Goal: Task Accomplishment & Management: Manage account settings

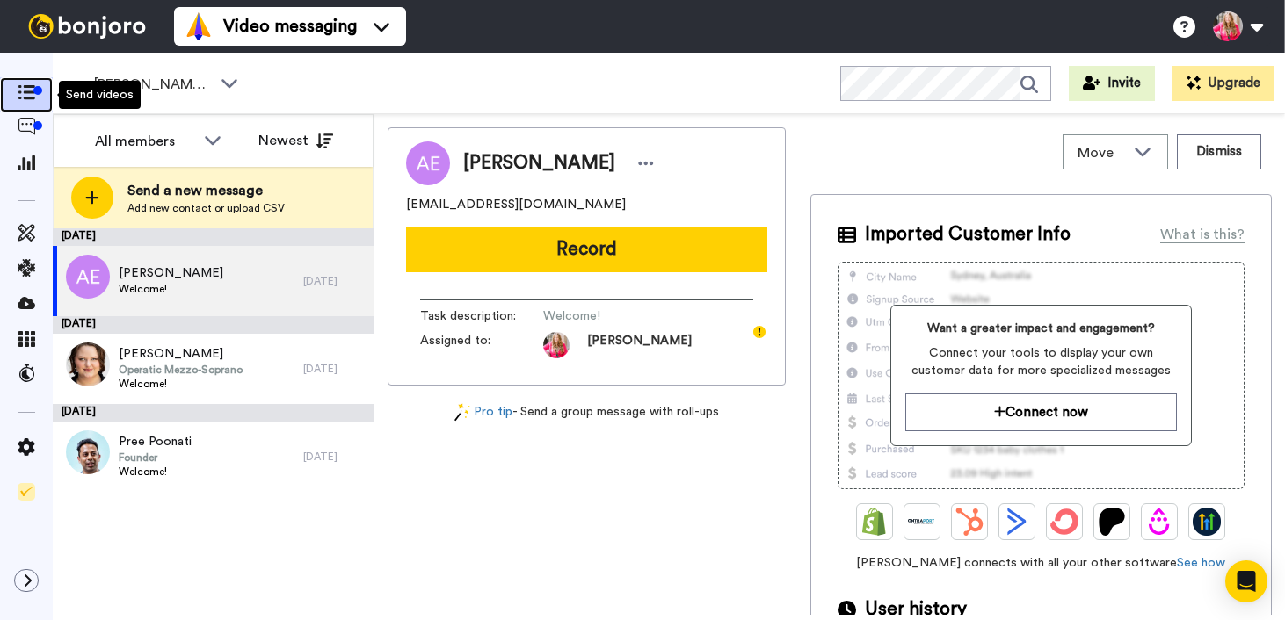
click at [18, 87] on icon at bounding box center [27, 92] width 18 height 15
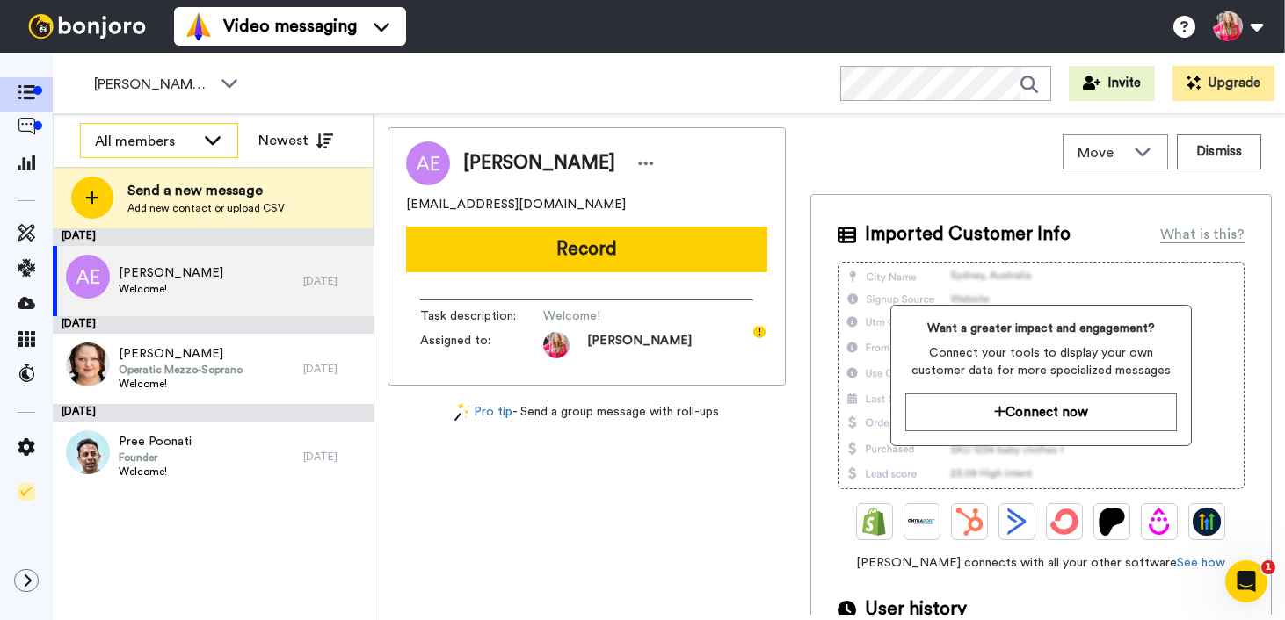
click at [197, 144] on div "All members" at bounding box center [159, 141] width 156 height 35
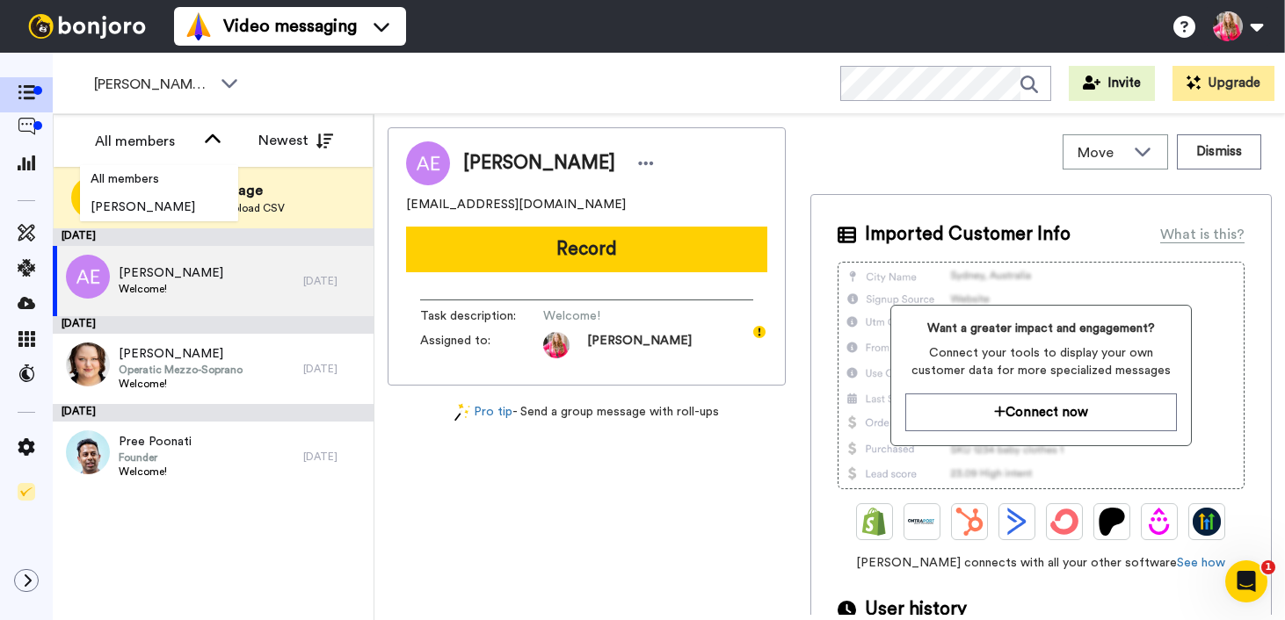
click at [870, 144] on div "Move WORKSPACES View all Default [PERSON_NAME] To-Do + Add a new workspace Dism…" at bounding box center [1040, 151] width 461 height 49
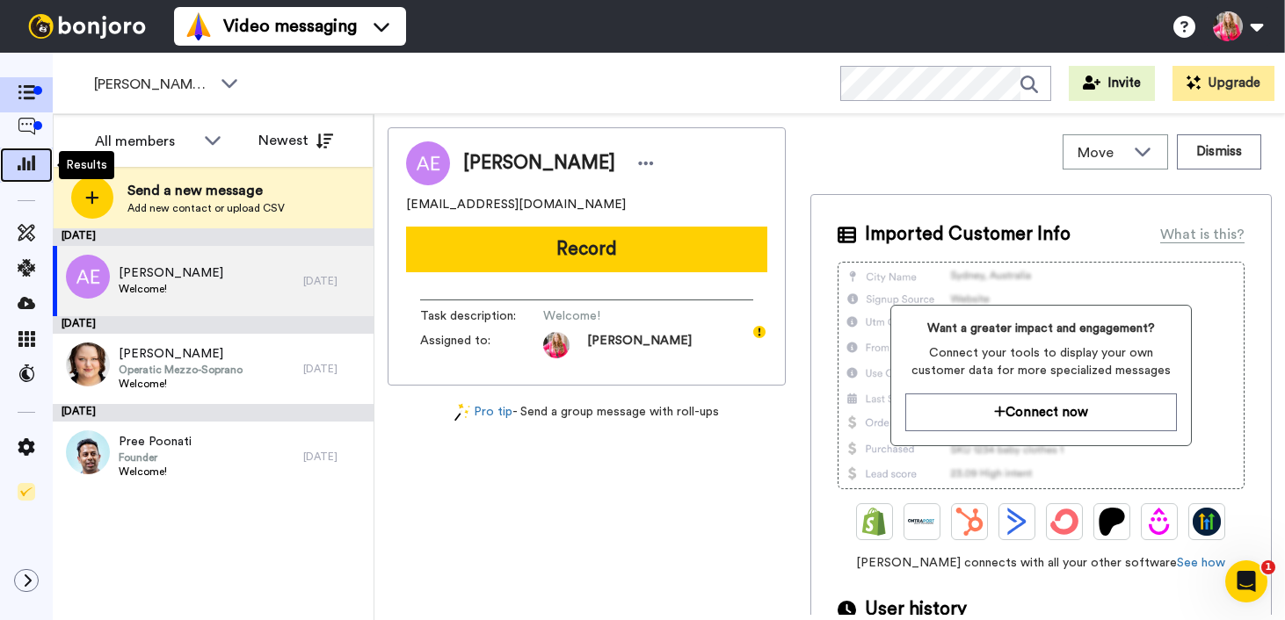
click at [35, 163] on span at bounding box center [26, 165] width 53 height 18
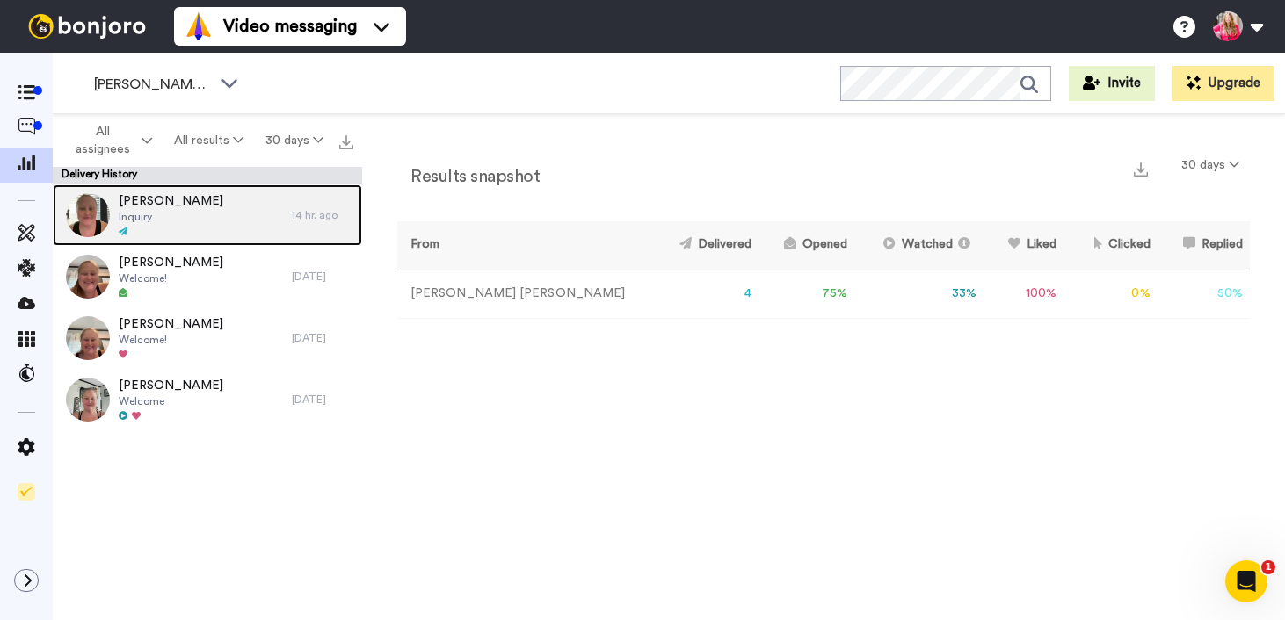
click at [192, 205] on span "Manuel Barbosa" at bounding box center [171, 201] width 105 height 18
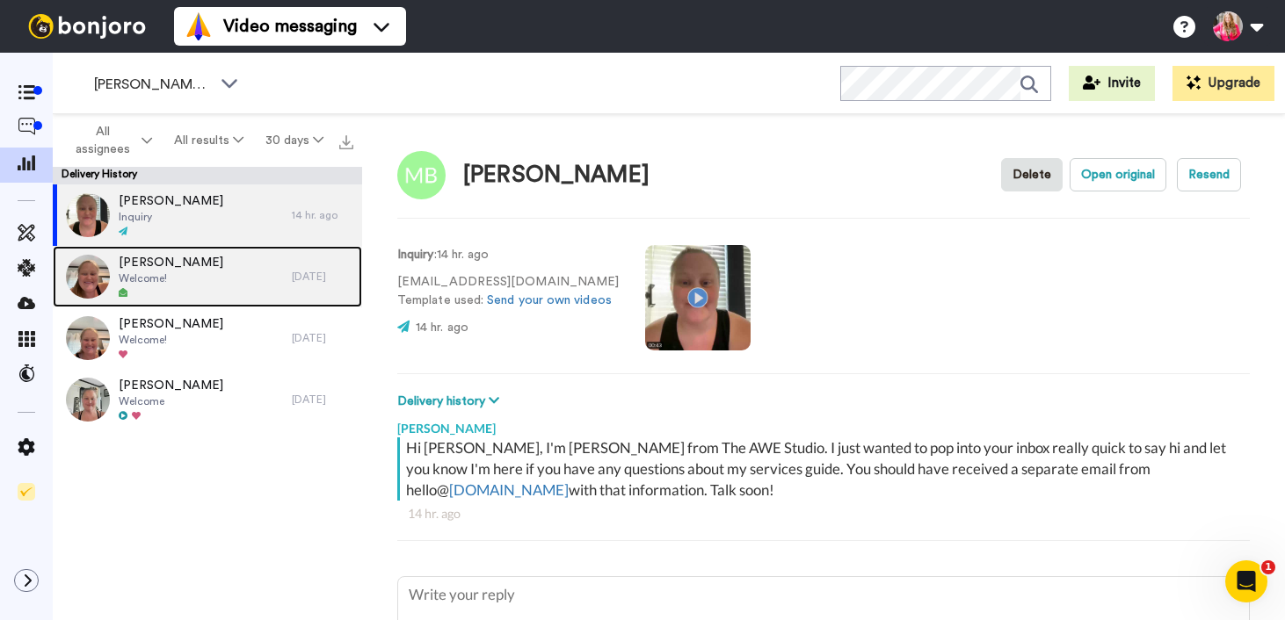
click at [231, 281] on div "Charly Jo Pope Welcome!" at bounding box center [172, 277] width 239 height 62
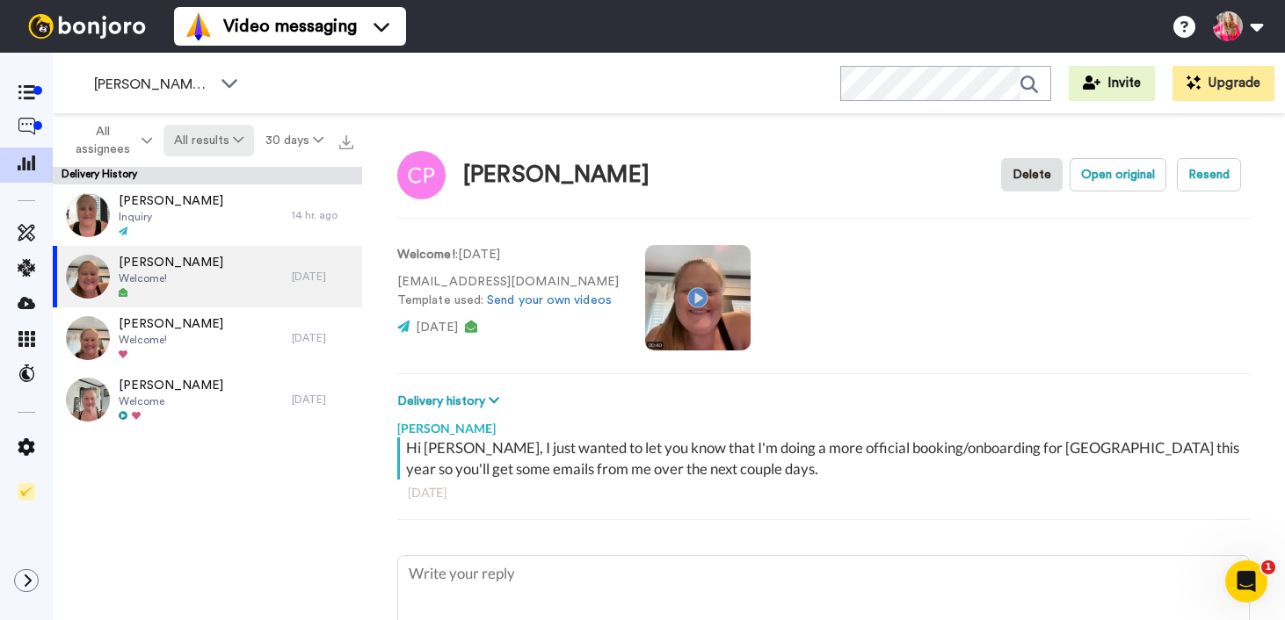
click at [208, 137] on button "All results" at bounding box center [208, 141] width 91 height 32
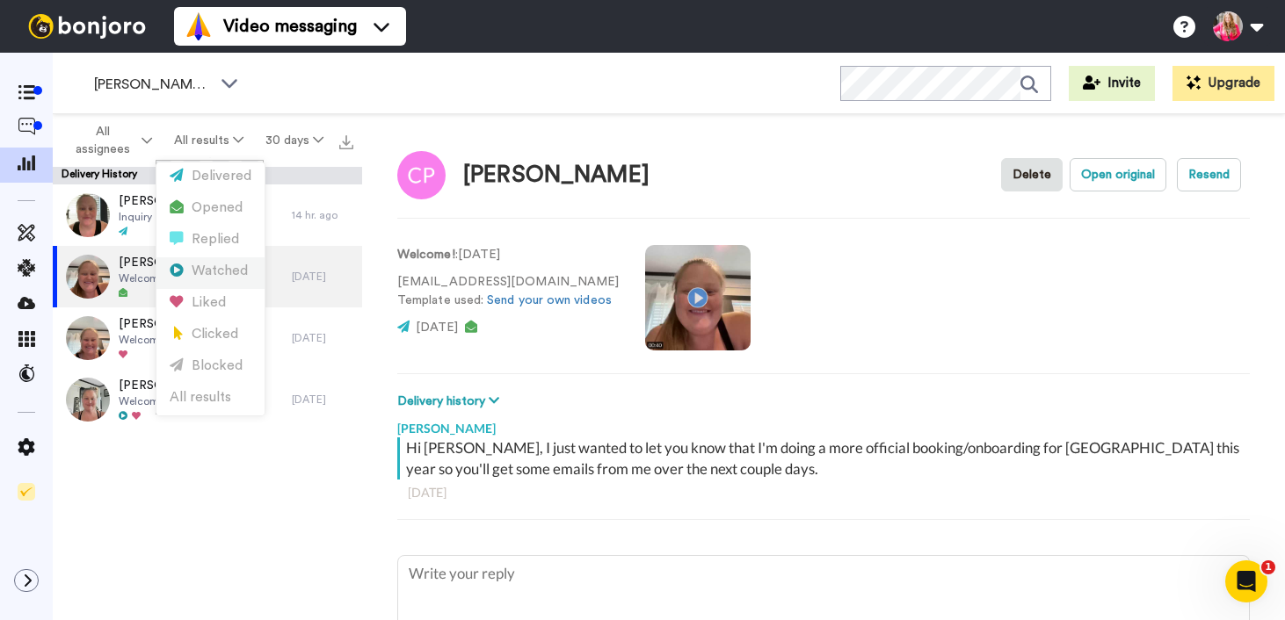
click at [231, 277] on div "Watched" at bounding box center [211, 271] width 82 height 19
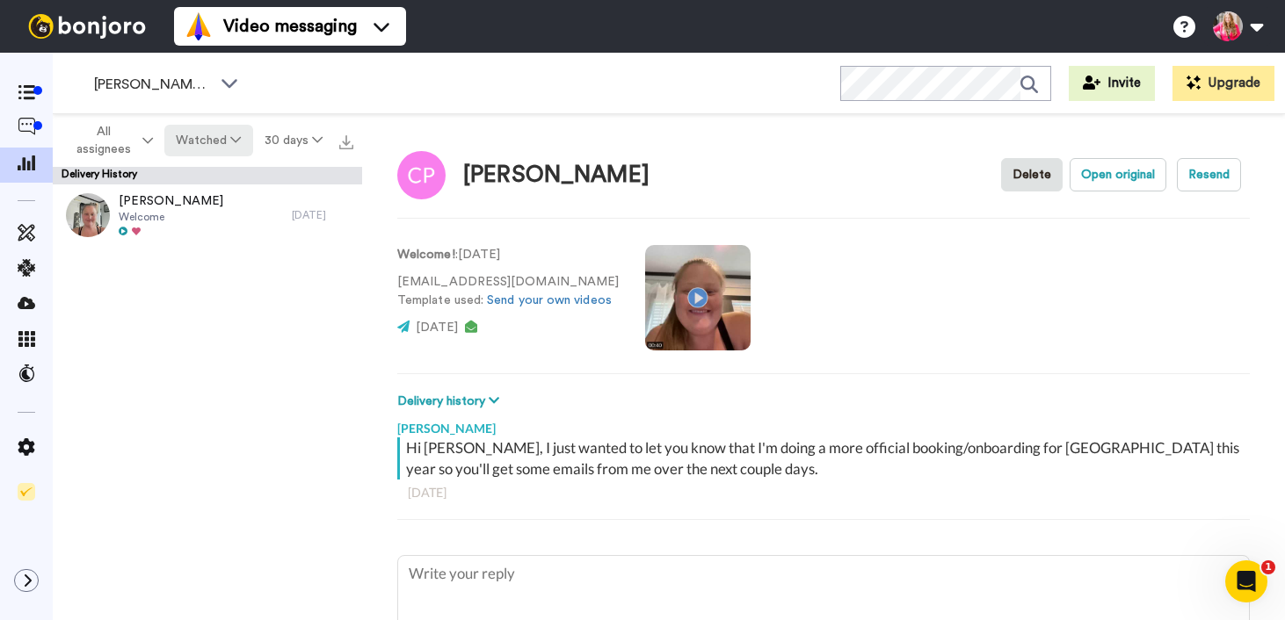
click at [226, 134] on button "Watched" at bounding box center [208, 141] width 88 height 32
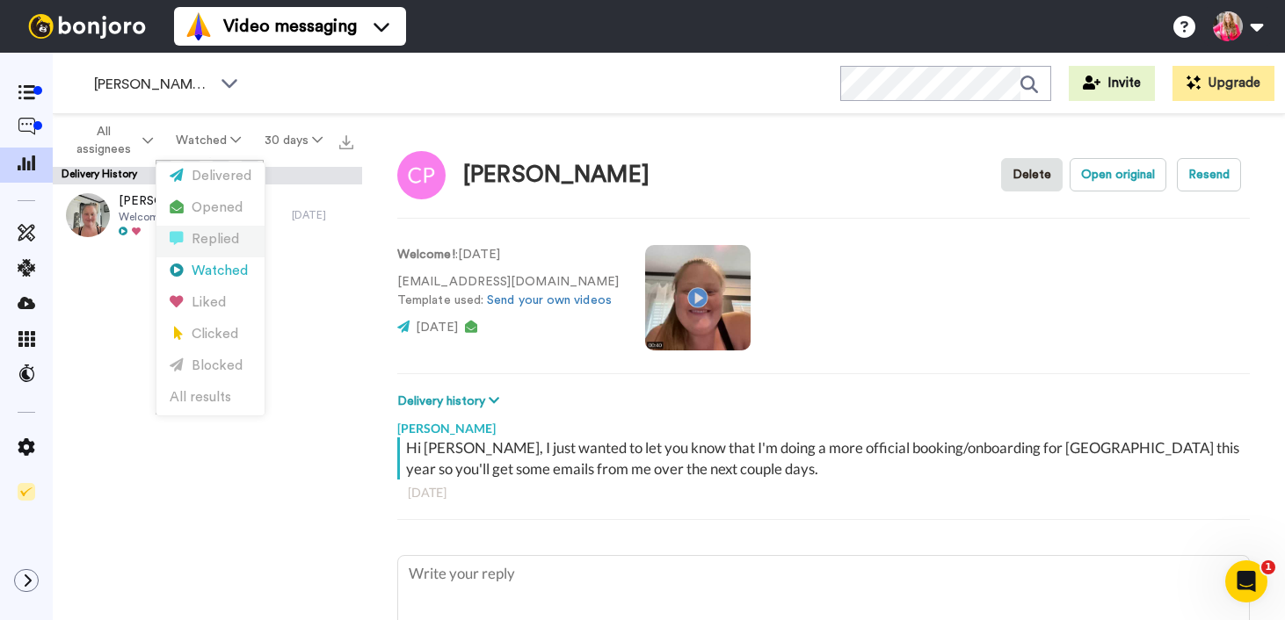
click at [235, 243] on div "Replied" at bounding box center [211, 239] width 82 height 19
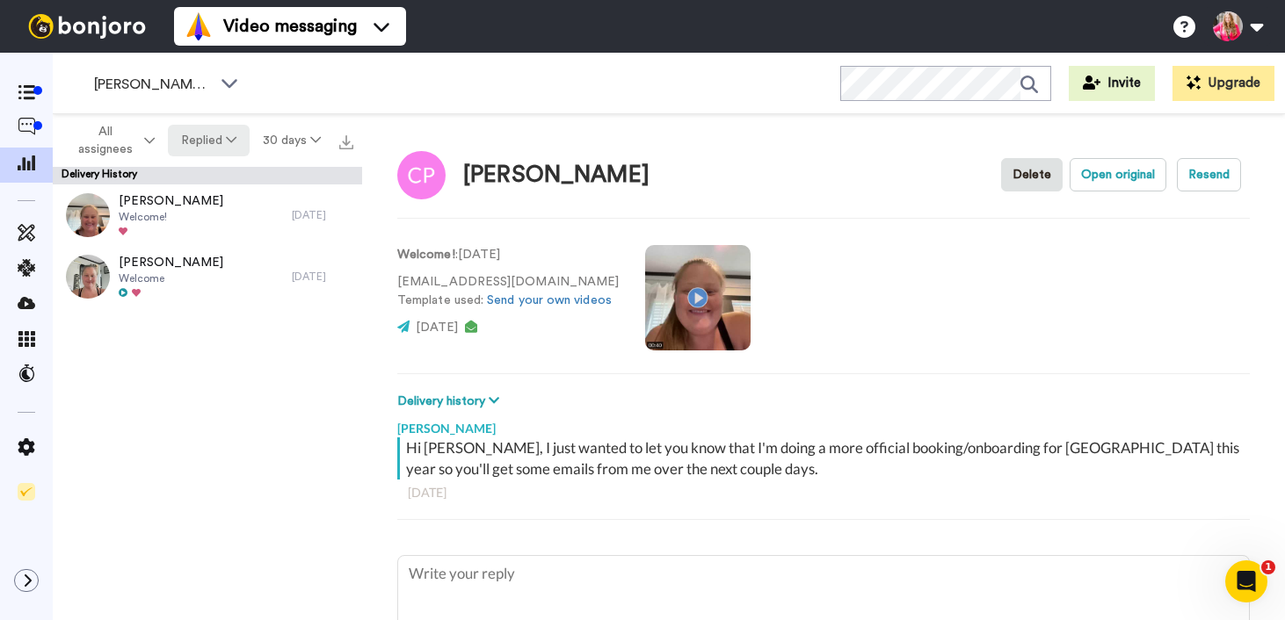
click at [224, 147] on button "Replied" at bounding box center [209, 141] width 82 height 32
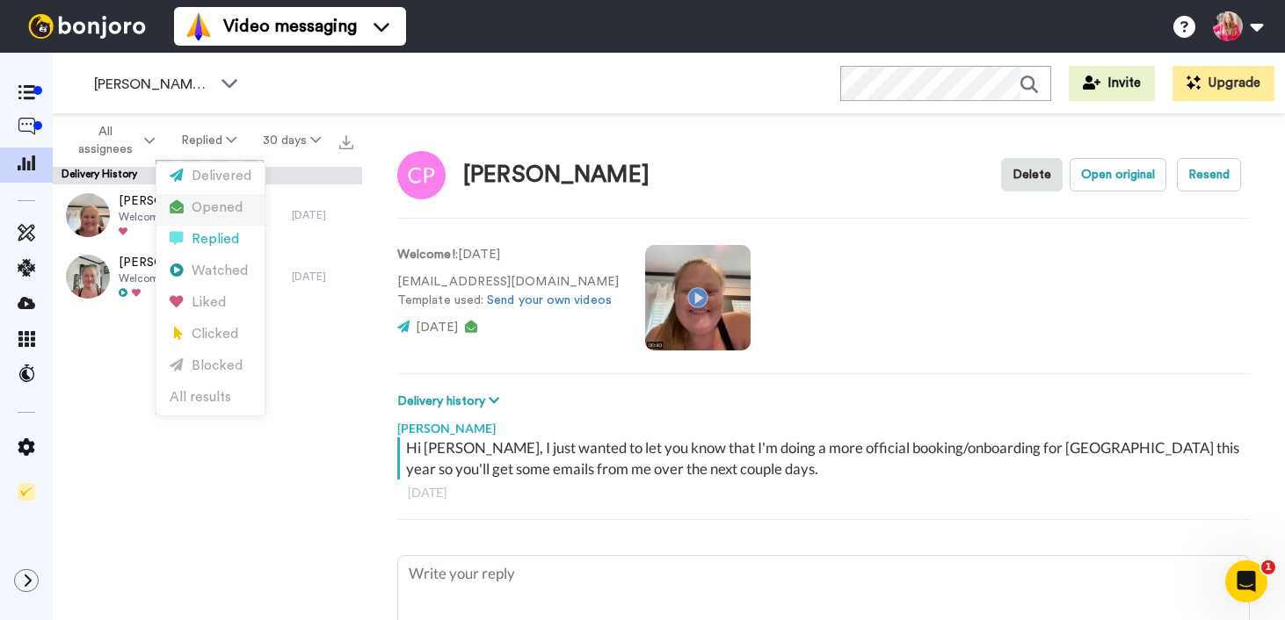
click at [232, 214] on div "Opened" at bounding box center [211, 208] width 82 height 19
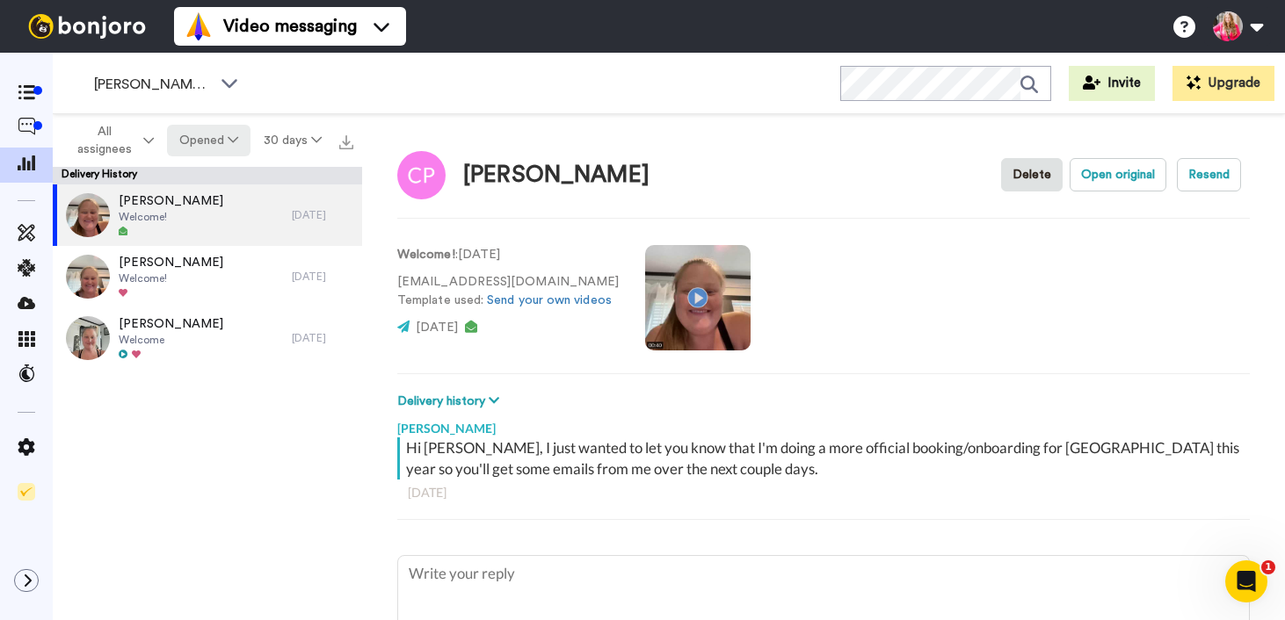
click at [226, 149] on button "Opened" at bounding box center [209, 141] width 84 height 32
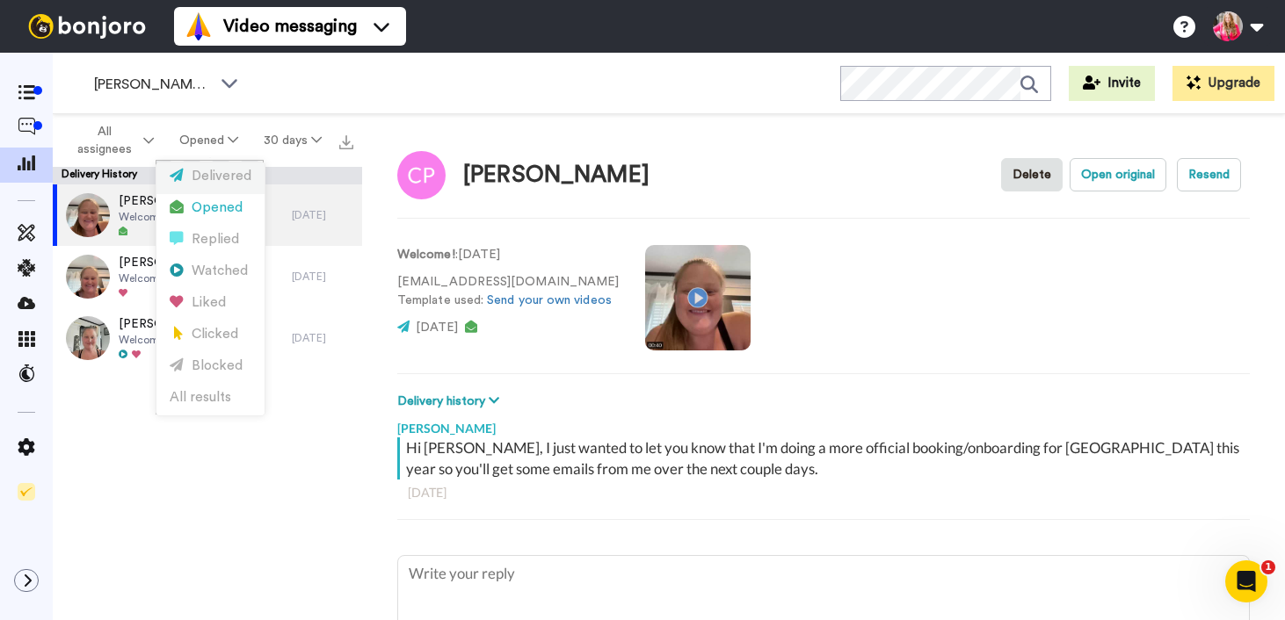
click at [229, 170] on div "Delivered" at bounding box center [211, 176] width 82 height 19
type textarea "x"
